Goal: Transaction & Acquisition: Book appointment/travel/reservation

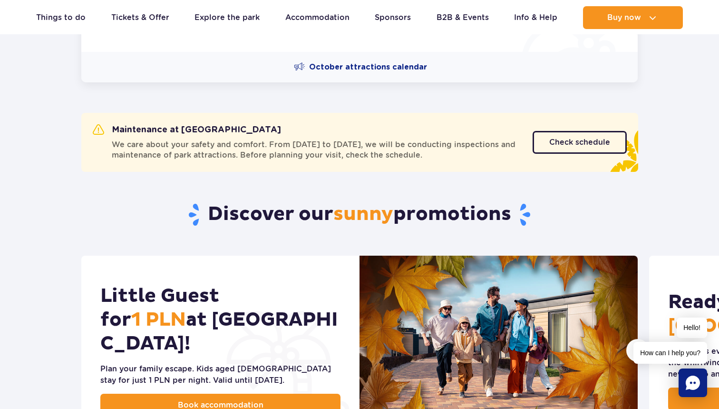
scroll to position [278, 0]
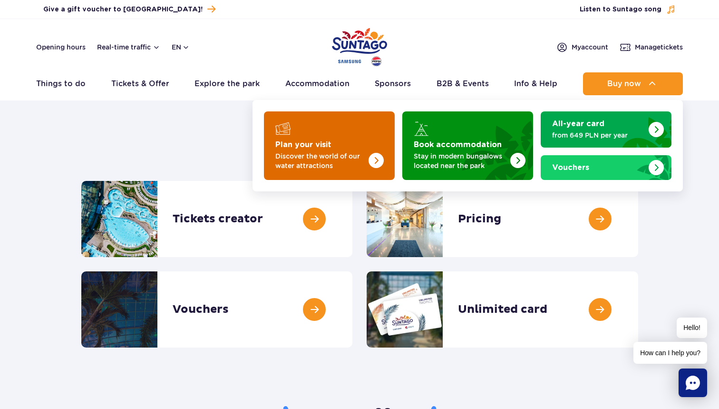
click at [330, 159] on p "Discover the world of our water attractions" at bounding box center [321, 160] width 93 height 19
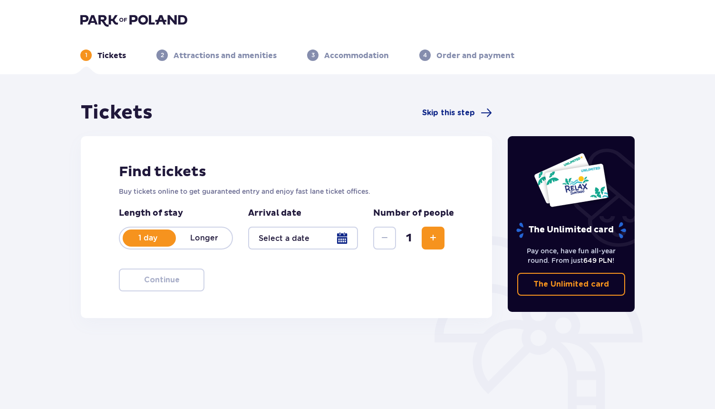
click at [344, 235] on div at bounding box center [303, 237] width 110 height 23
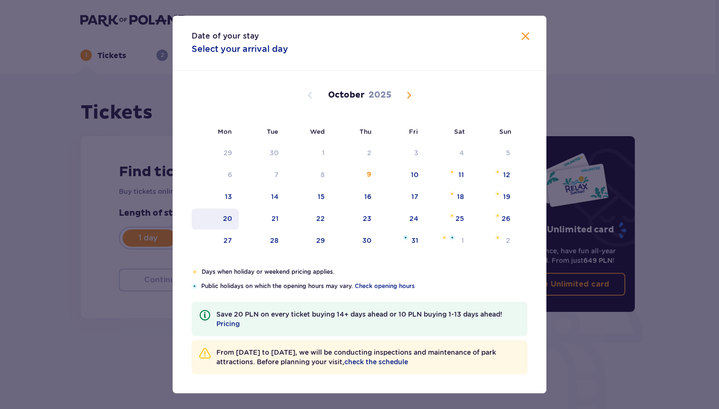
click at [235, 219] on div "20" at bounding box center [215, 218] width 47 height 21
type input "20.10.25"
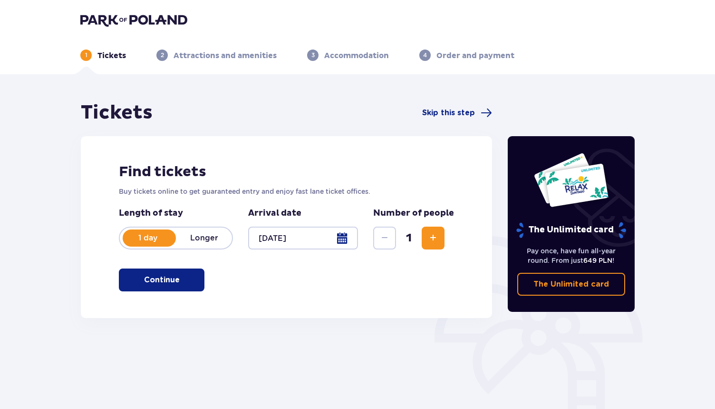
click at [435, 238] on span "Increase" at bounding box center [433, 237] width 11 height 11
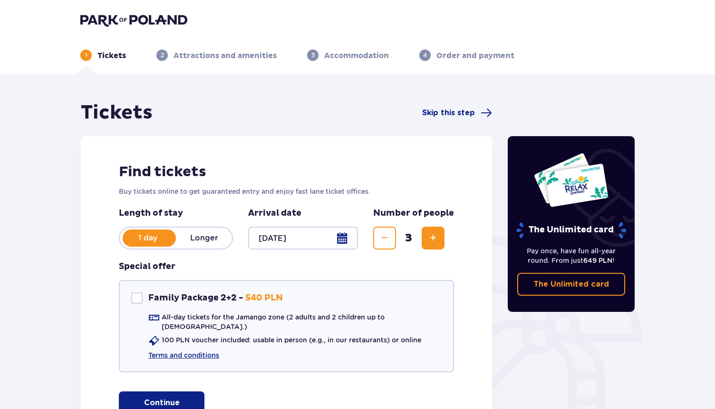
click at [160, 397] on p "Continue" at bounding box center [162, 402] width 36 height 10
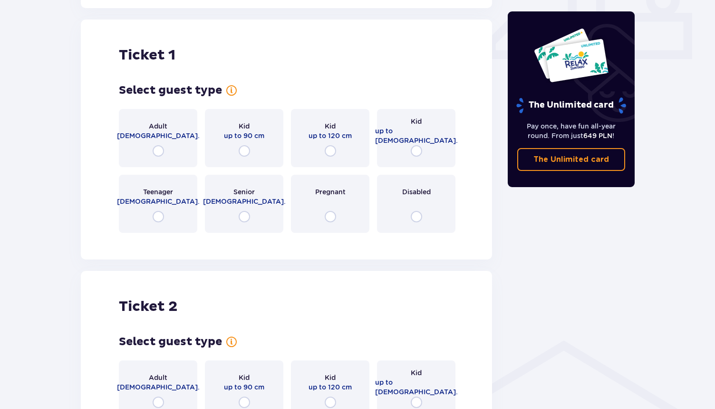
scroll to position [433, 0]
click at [157, 145] on input "radio" at bounding box center [158, 150] width 11 height 11
radio input "true"
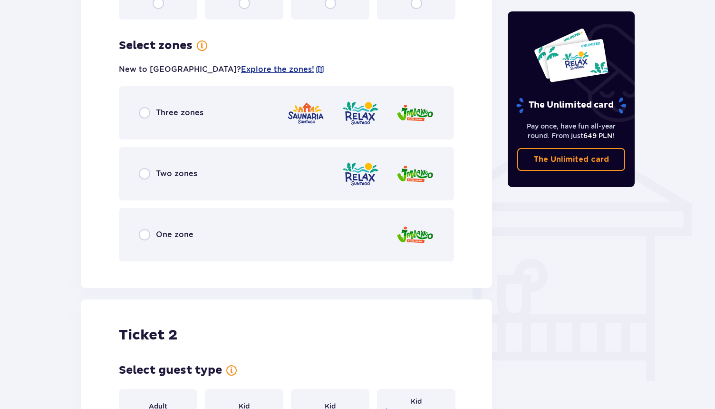
scroll to position [647, 0]
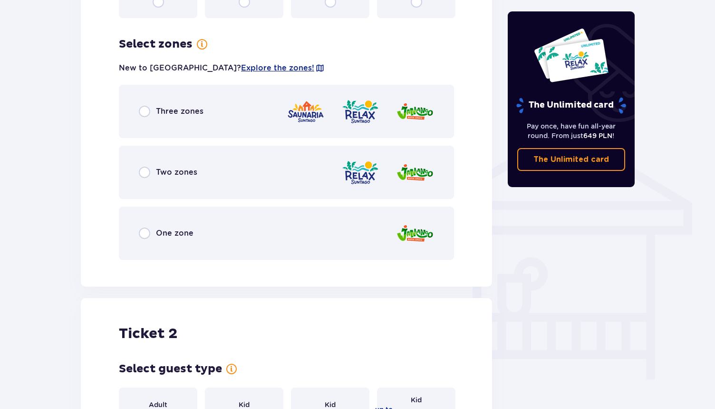
click at [164, 106] on span "Three zones" at bounding box center [180, 111] width 48 height 10
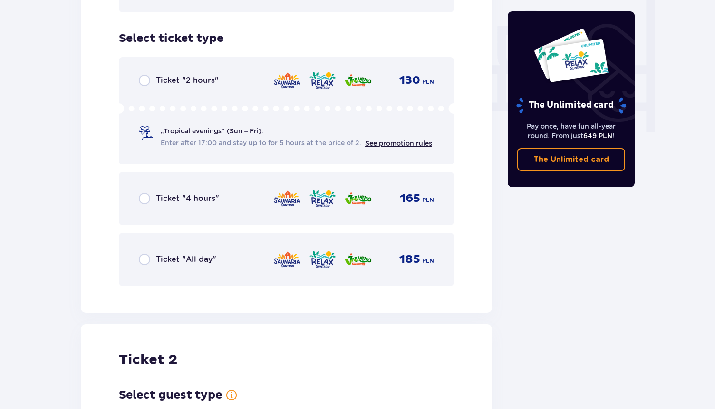
scroll to position [907, 0]
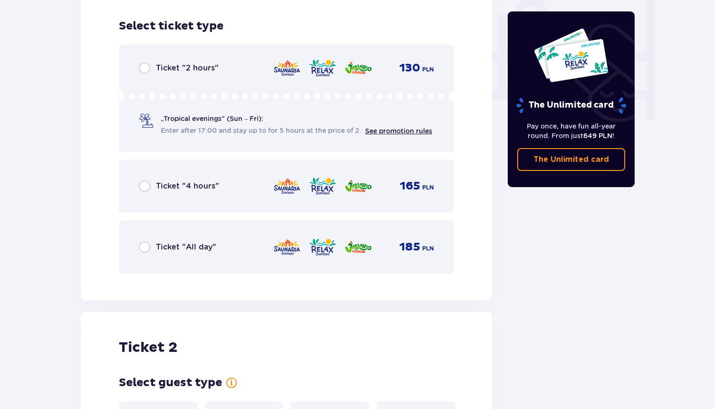
click at [178, 242] on span "Ticket "All day"" at bounding box center [186, 247] width 60 height 10
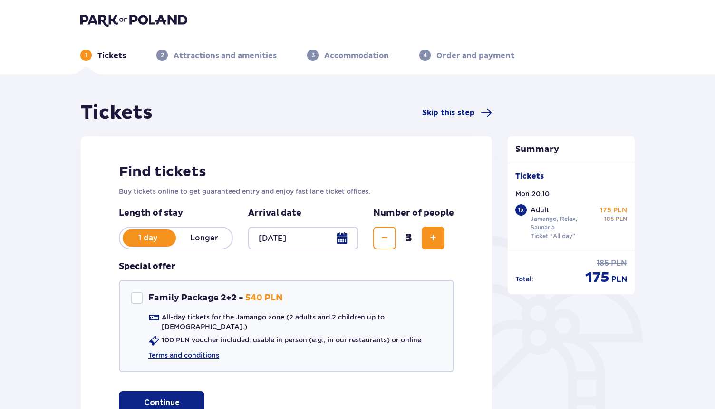
scroll to position [0, 0]
click at [435, 114] on span "Skip this step" at bounding box center [448, 113] width 53 height 10
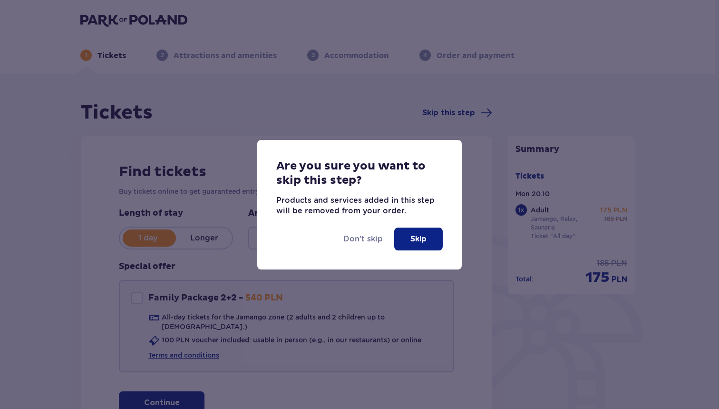
click at [420, 242] on p "Skip" at bounding box center [418, 239] width 16 height 10
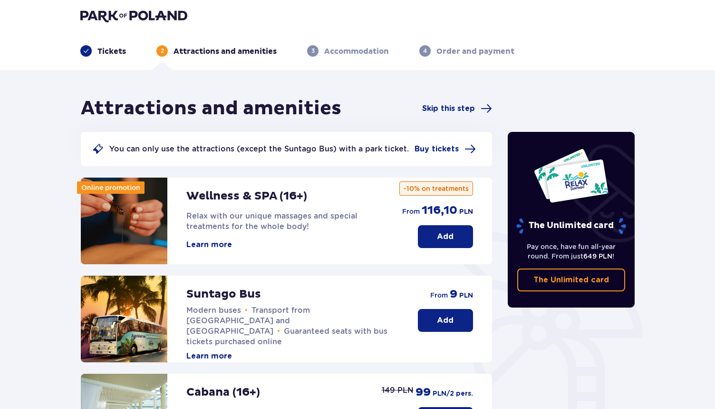
scroll to position [1, 0]
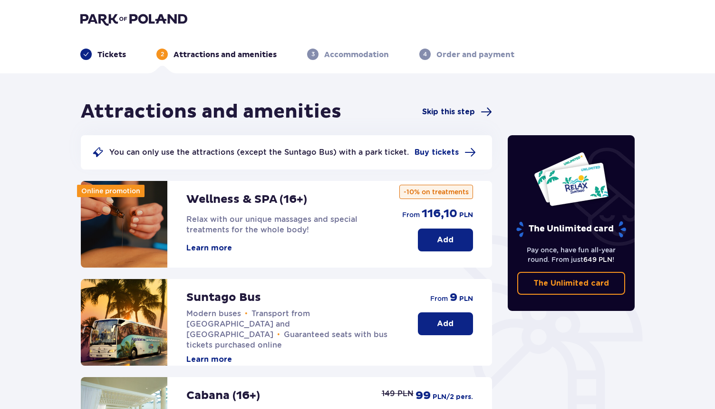
click at [459, 113] on span "Skip this step" at bounding box center [448, 112] width 53 height 10
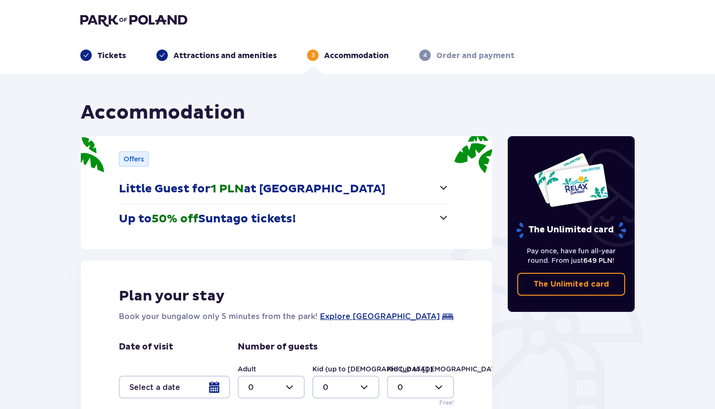
click at [212, 52] on p "Attractions and amenities" at bounding box center [225, 55] width 103 height 10
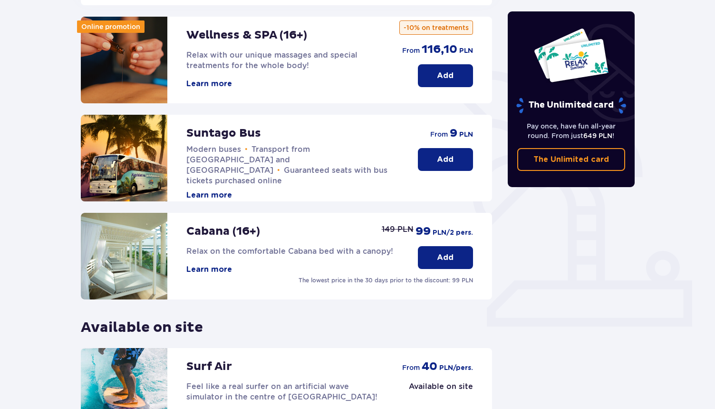
scroll to position [183, 0]
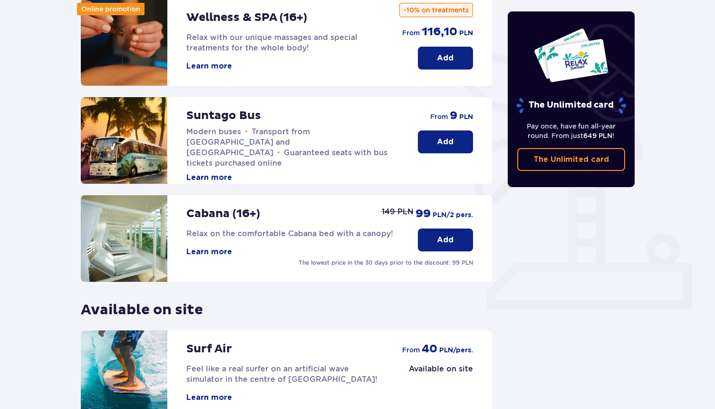
click at [435, 137] on button "Add" at bounding box center [445, 141] width 55 height 23
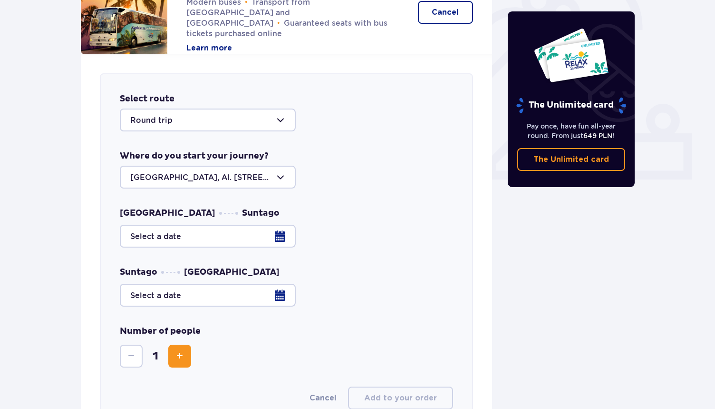
scroll to position [313, 0]
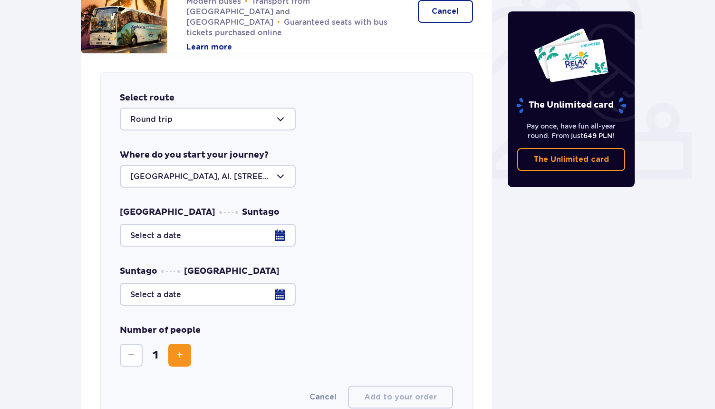
click at [254, 113] on div at bounding box center [208, 119] width 176 height 23
click at [381, 120] on div "Round trip" at bounding box center [286, 119] width 333 height 23
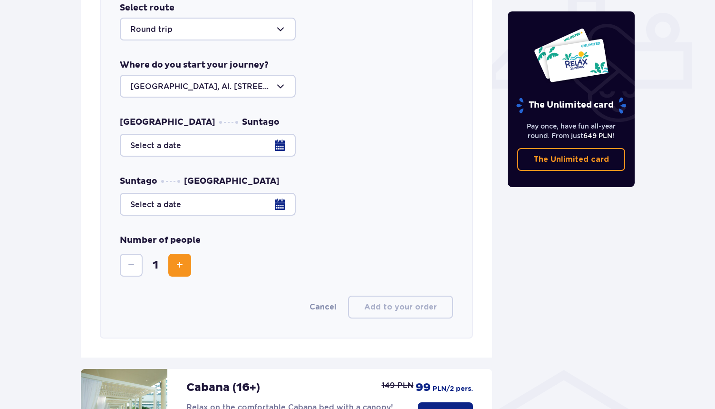
scroll to position [404, 0]
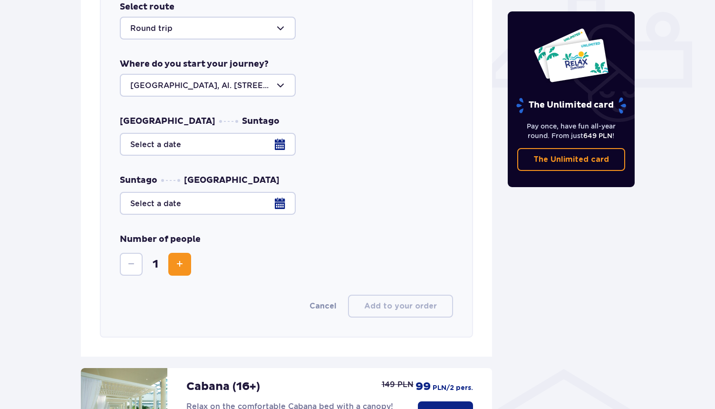
click at [260, 81] on div at bounding box center [208, 85] width 176 height 23
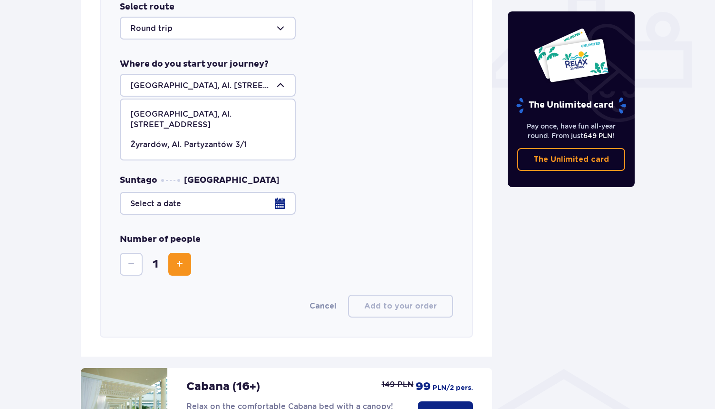
click at [394, 79] on div "Warsaw, Al. Jerozolimskie 56 Warsaw, Al. Jerozolimskie 56 Żyrardów, Al. Partyza…" at bounding box center [286, 85] width 333 height 23
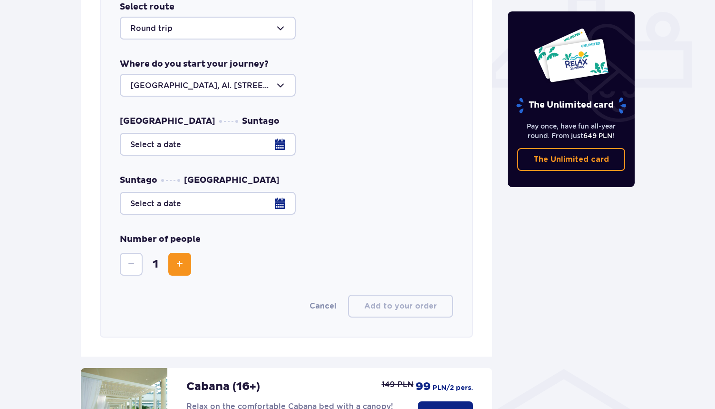
click at [281, 145] on div at bounding box center [286, 144] width 333 height 23
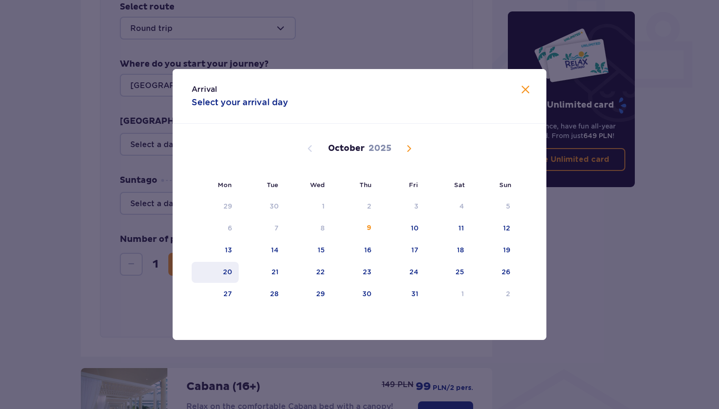
click at [229, 269] on div "20" at bounding box center [227, 272] width 9 height 10
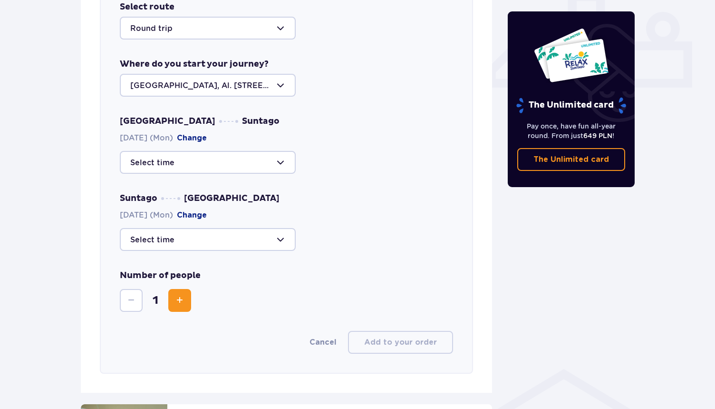
click at [282, 164] on div at bounding box center [208, 162] width 176 height 23
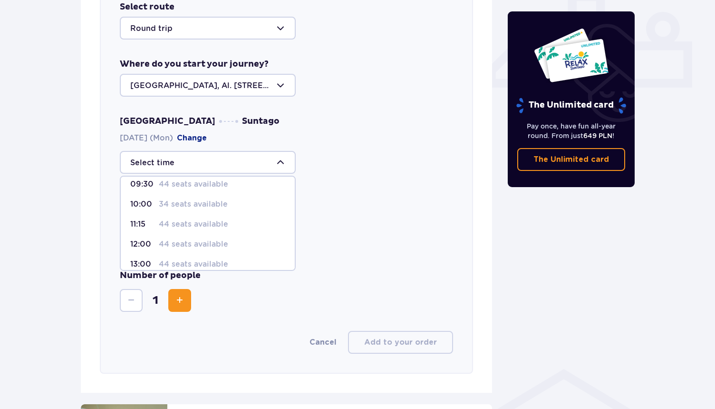
scroll to position [32, 0]
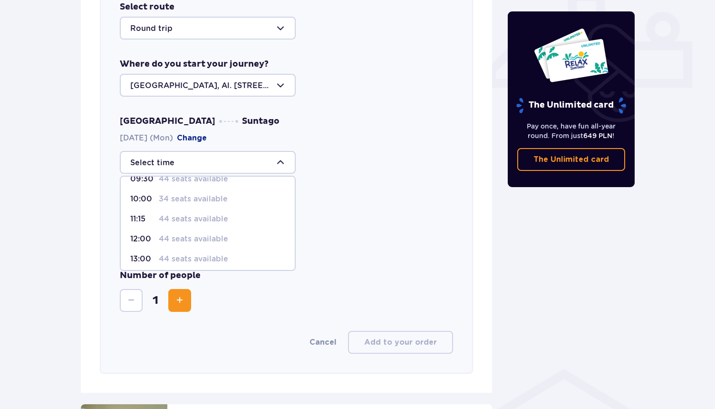
click at [186, 221] on p "44 seats available" at bounding box center [193, 219] width 69 height 10
type input "11:15"
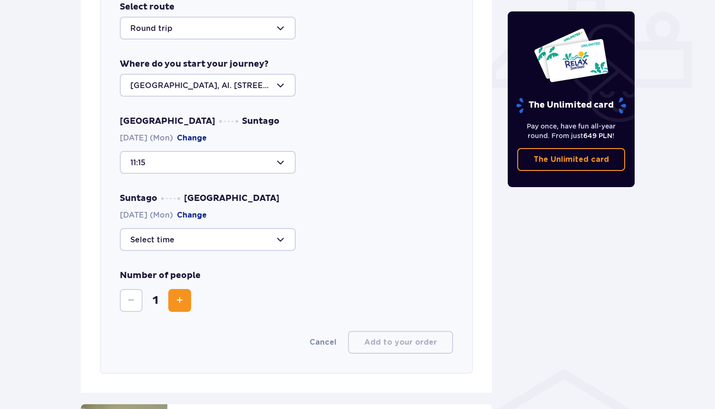
click at [402, 182] on div "Warsaw Suntago 20.10.2025 (Mon) Change 11:15 Suntago Warsaw 20.10.2025 (Mon) Ch…" at bounding box center [286, 183] width 333 height 135
click at [249, 242] on div at bounding box center [208, 239] width 176 height 23
click at [190, 296] on p "44 seats available" at bounding box center [193, 292] width 69 height 10
type input "19:30"
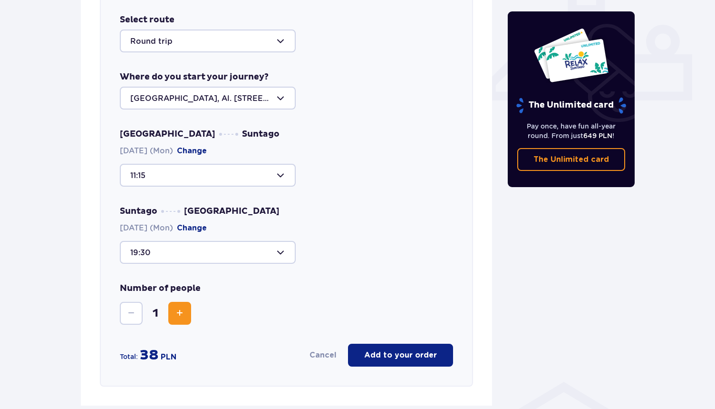
scroll to position [352, 0]
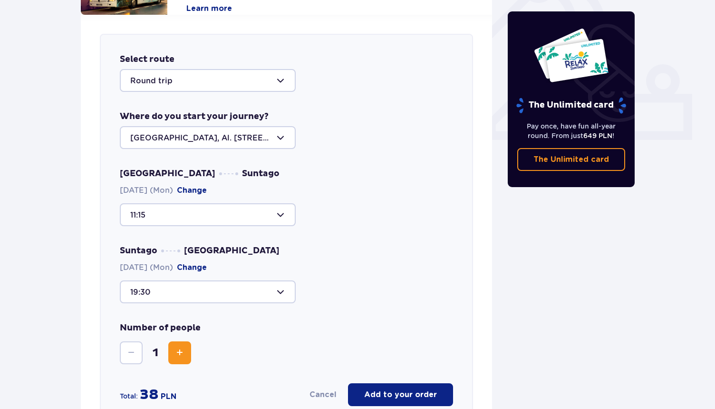
click at [184, 352] on span "Increase" at bounding box center [179, 352] width 11 height 11
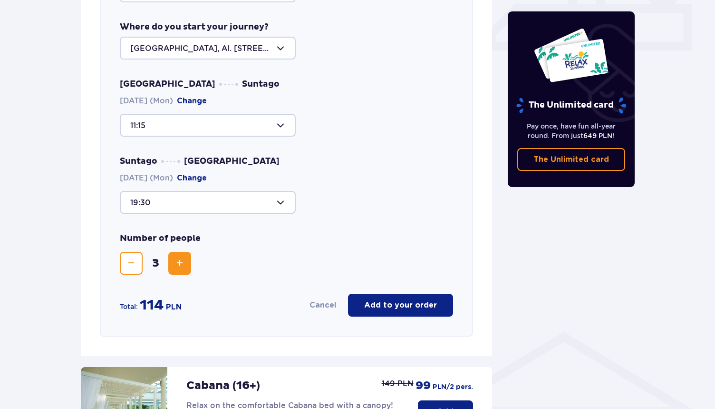
scroll to position [480, 0]
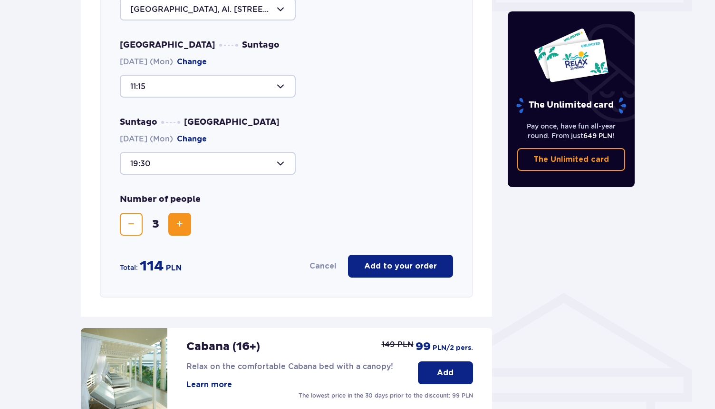
click at [550, 278] on div "Ticket added to cart The Unlimited card Pay once, have fun all-year round. From…" at bounding box center [571, 121] width 143 height 1001
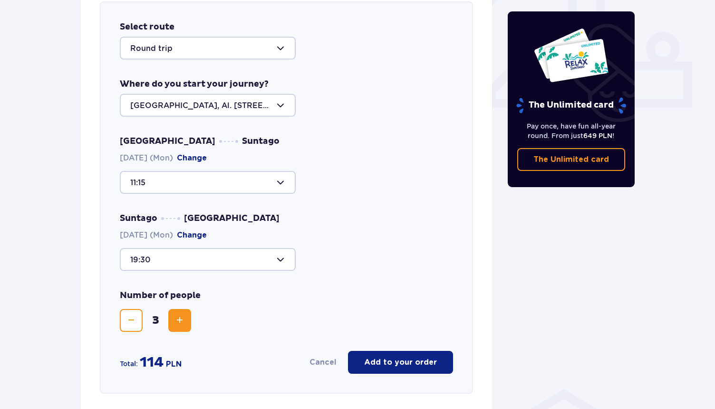
scroll to position [384, 0]
click at [386, 360] on p "Add to your order" at bounding box center [400, 361] width 73 height 10
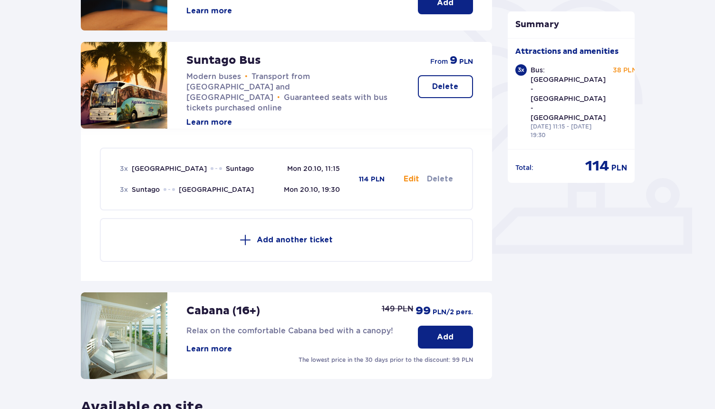
scroll to position [241, 0]
